Goal: Task Accomplishment & Management: Use online tool/utility

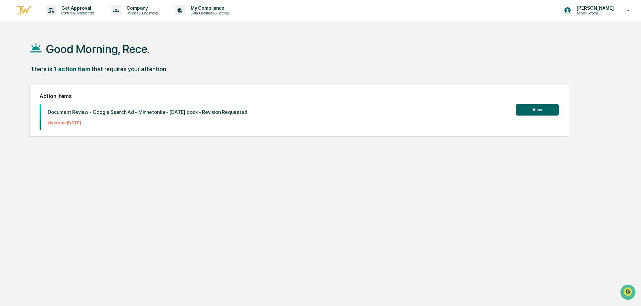
click at [540, 109] on button "View" at bounding box center [536, 109] width 43 height 11
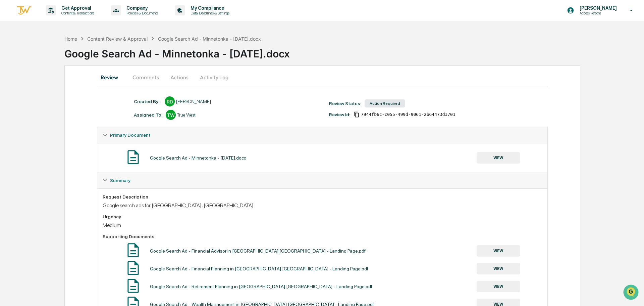
click at [134, 76] on button "Comments" at bounding box center [145, 77] width 37 height 16
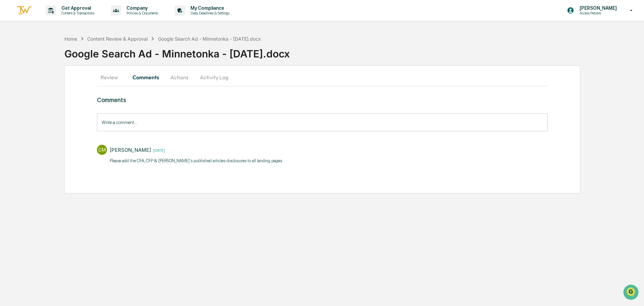
click at [113, 76] on button "Review" at bounding box center [112, 77] width 30 height 16
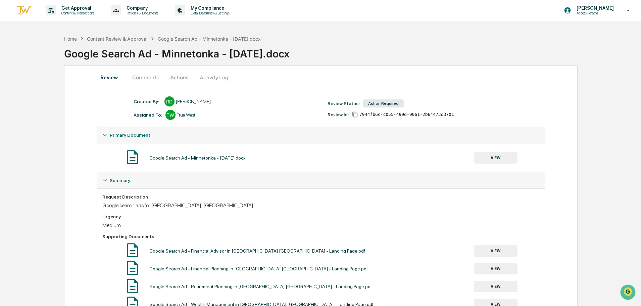
click at [173, 77] on button "Actions" at bounding box center [179, 77] width 30 height 16
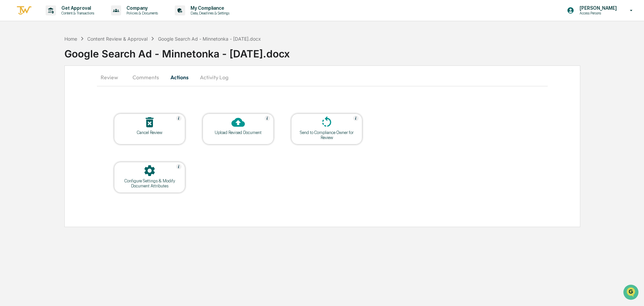
click at [129, 190] on div "Configure Settings & Modify Document Attributes" at bounding box center [149, 177] width 71 height 31
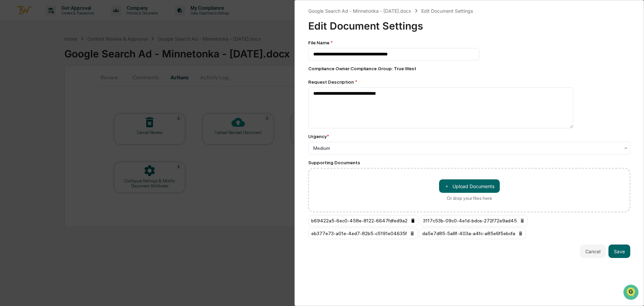
click at [410, 221] on icon at bounding box center [412, 220] width 5 height 5
click at [408, 221] on div "3117c53b-09c0-4e1d-bdce-272f72e9ad45" at bounding box center [362, 220] width 108 height 11
click at [408, 221] on icon at bounding box center [410, 220] width 5 height 5
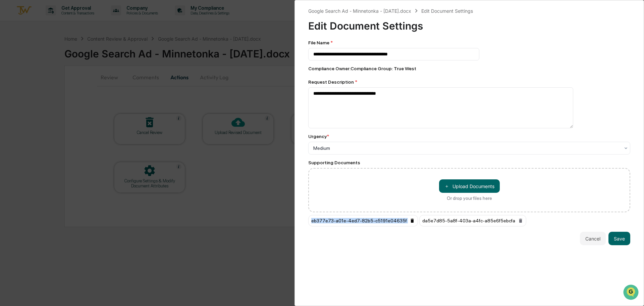
click at [410, 221] on icon at bounding box center [412, 220] width 5 height 5
click at [408, 221] on icon at bounding box center [409, 220] width 3 height 4
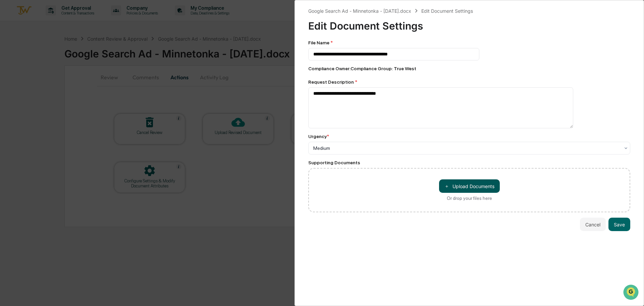
click at [460, 186] on button "＋ Upload Documents" at bounding box center [469, 185] width 61 height 13
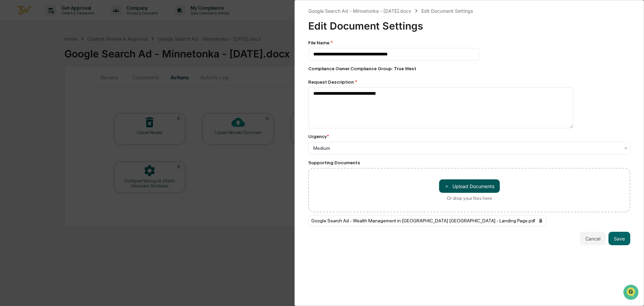
click at [487, 185] on button "＋ Upload Documents" at bounding box center [469, 185] width 61 height 13
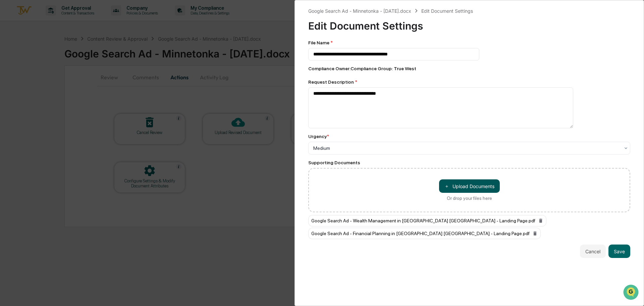
click at [486, 189] on button "＋ Upload Documents" at bounding box center [469, 185] width 61 height 13
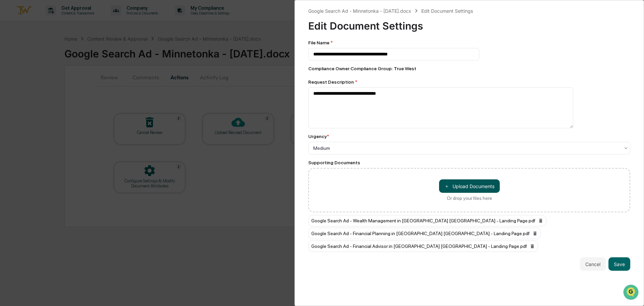
click at [476, 187] on button "＋ Upload Documents" at bounding box center [469, 185] width 61 height 13
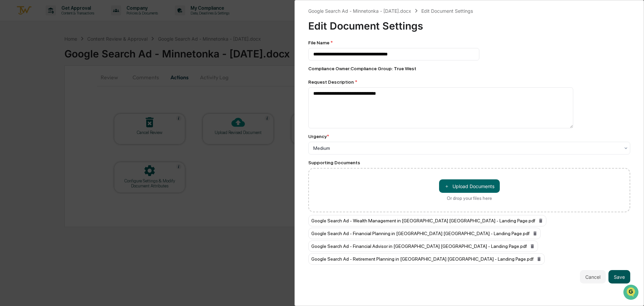
click at [616, 278] on button "Save" at bounding box center [619, 276] width 22 height 13
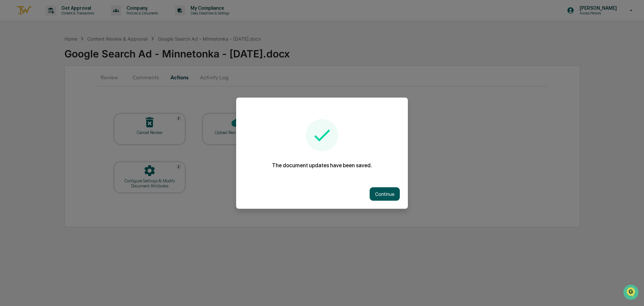
click at [376, 193] on button "Continue" at bounding box center [385, 193] width 30 height 13
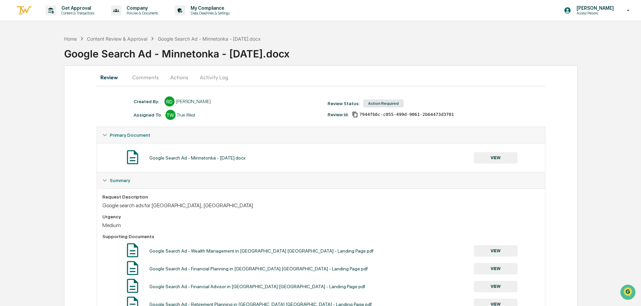
click at [170, 73] on button "Actions" at bounding box center [179, 77] width 30 height 16
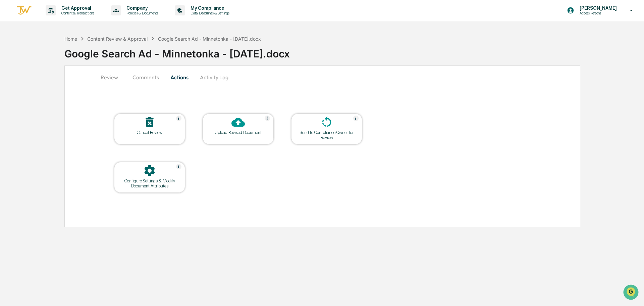
click at [316, 141] on div "Send to Compliance Owner for Review" at bounding box center [326, 128] width 71 height 31
